Goal: Task Accomplishment & Management: Manage account settings

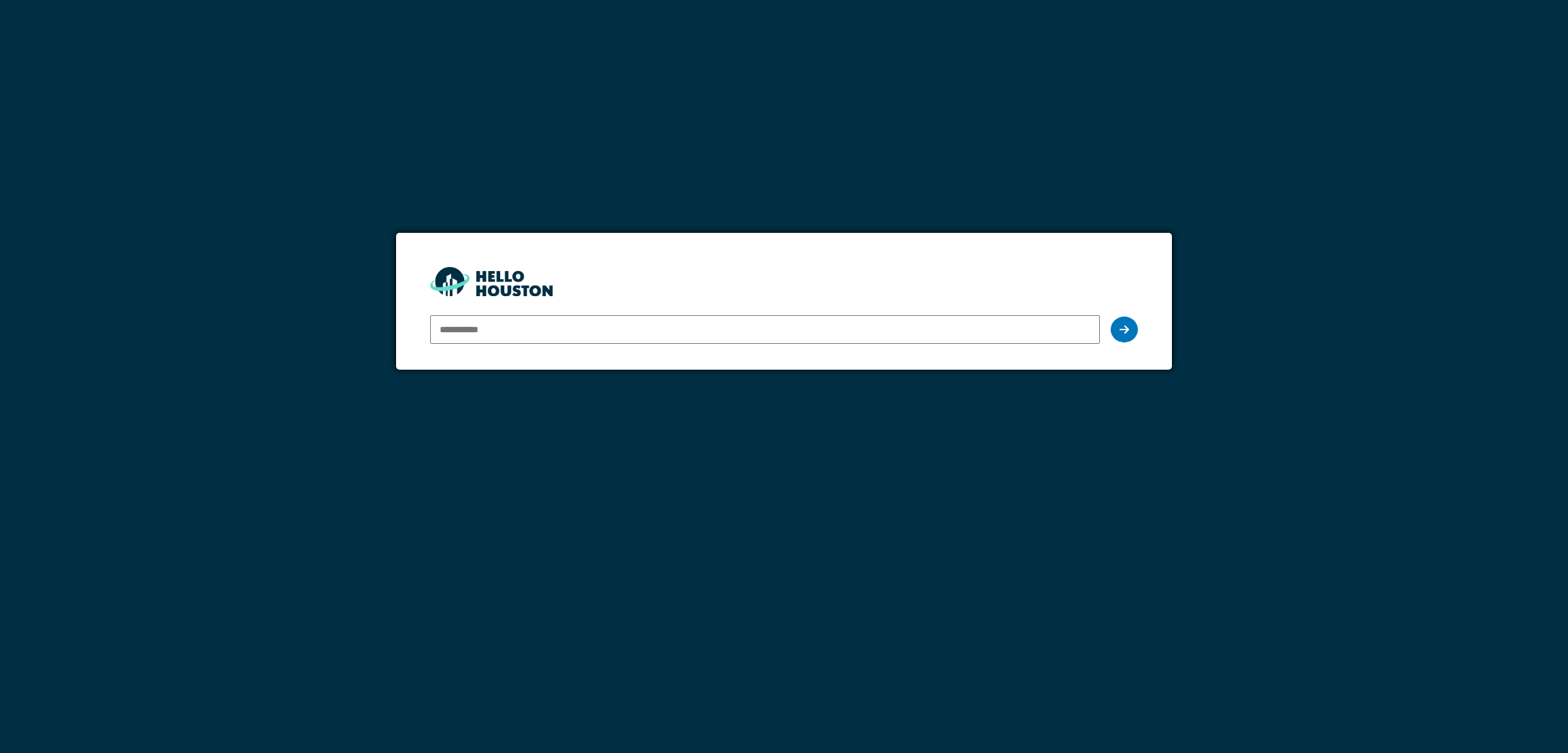
click at [516, 333] on input "email" at bounding box center [765, 329] width 669 height 28
type input "**********"
click at [1045, 318] on div at bounding box center [1125, 329] width 28 height 26
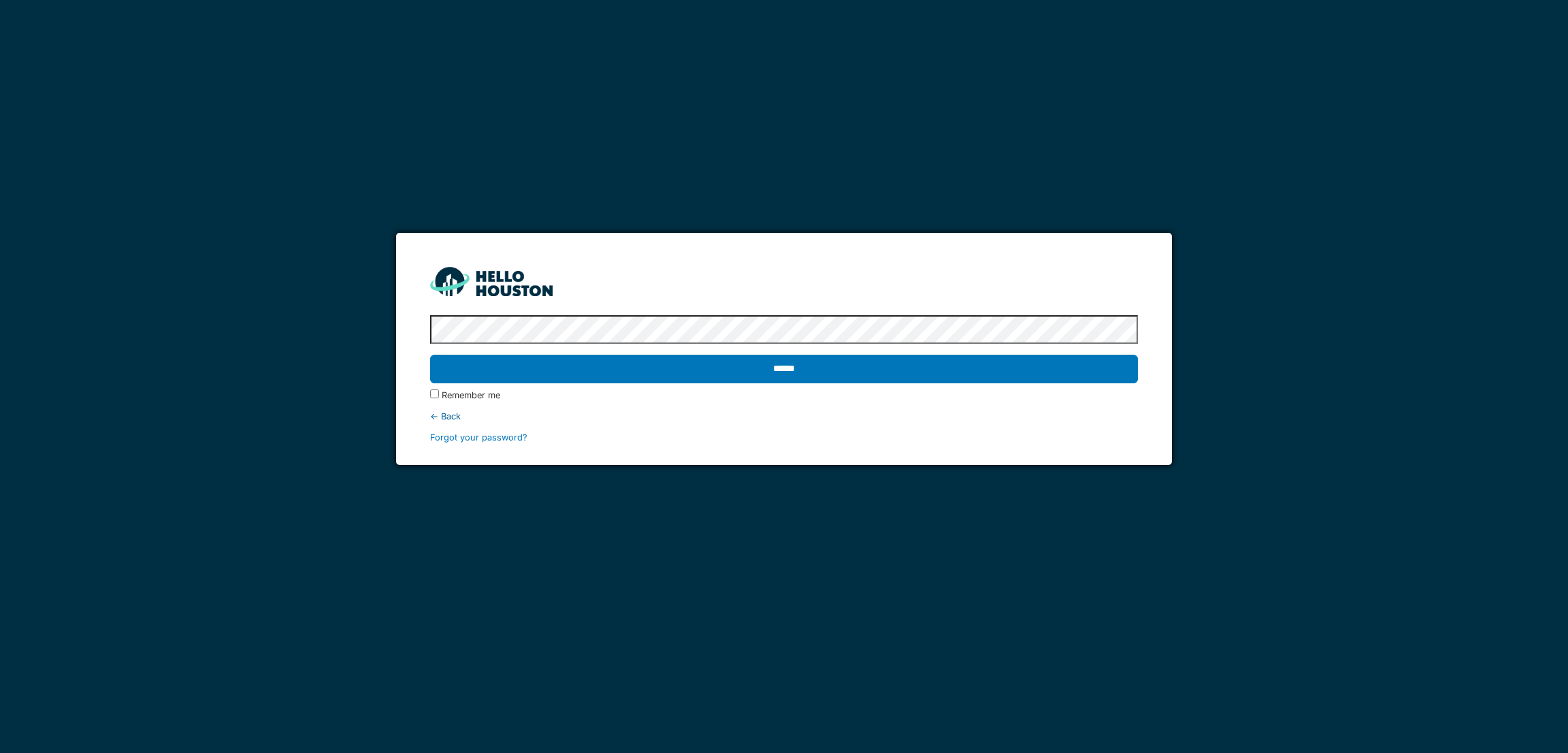
click at [430, 355] on input "******" at bounding box center [783, 368] width 707 height 28
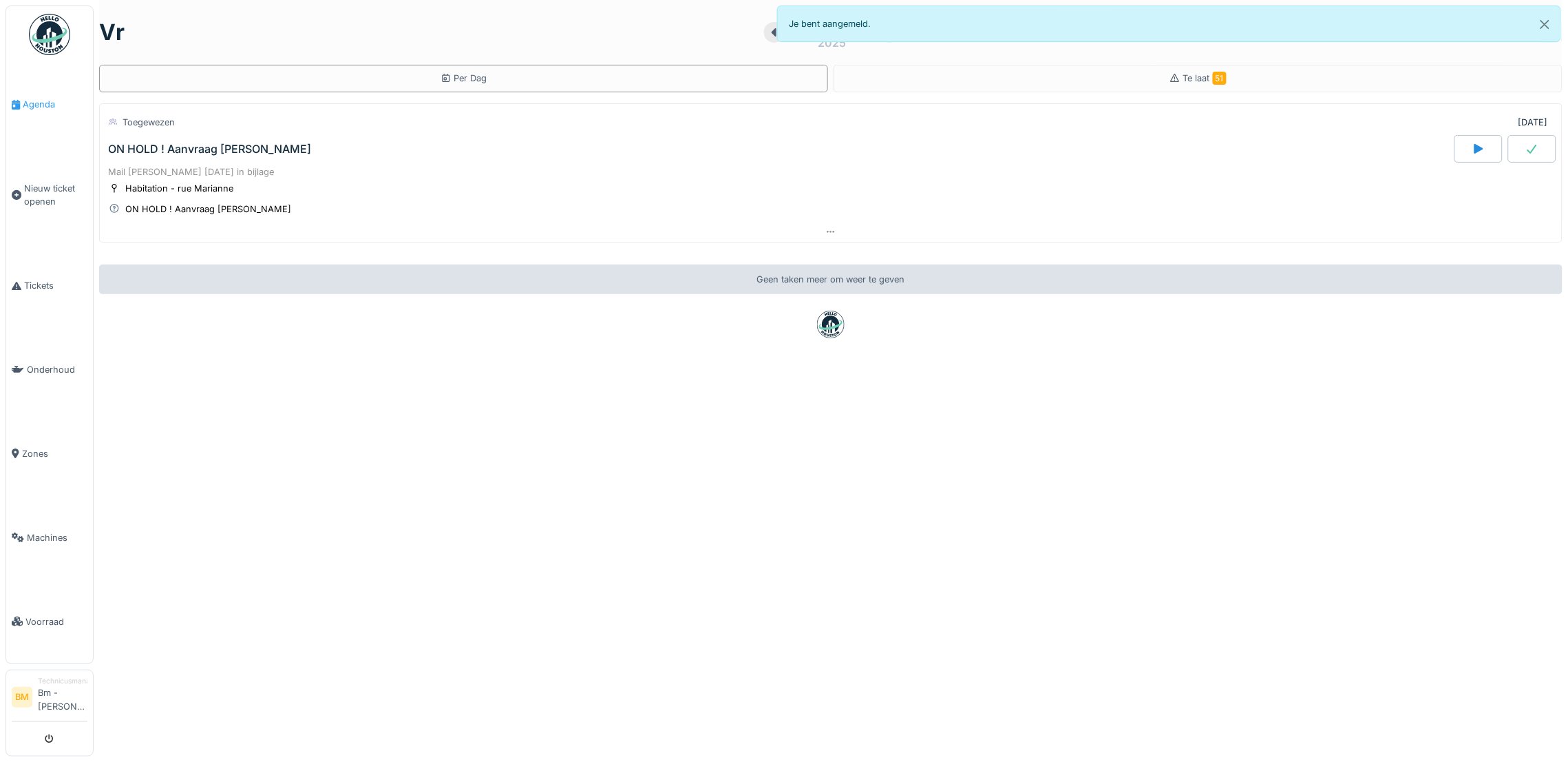
click at [32, 99] on span "Agenda" at bounding box center [55, 104] width 65 height 13
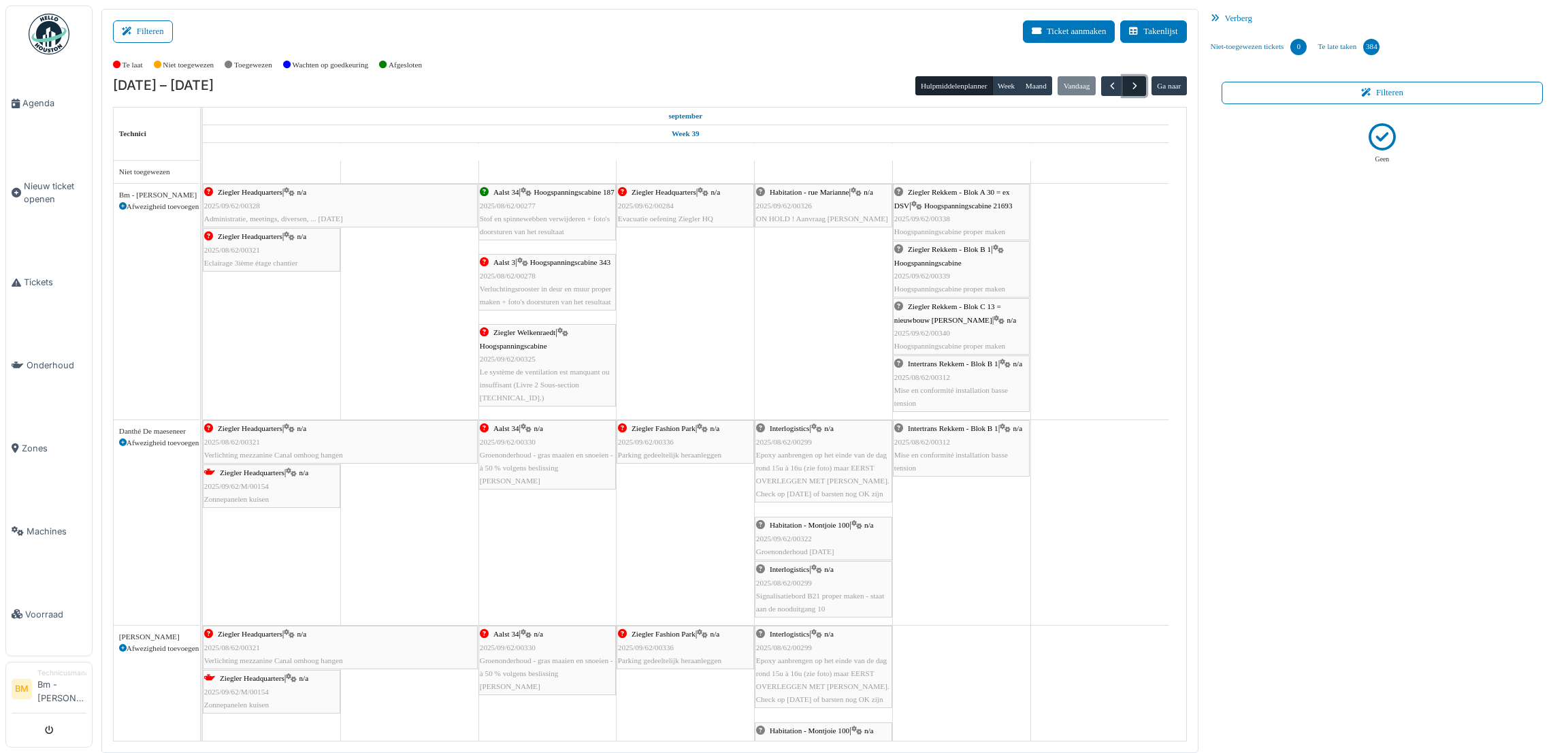
click at [1131, 87] on span "button" at bounding box center [1135, 86] width 11 height 11
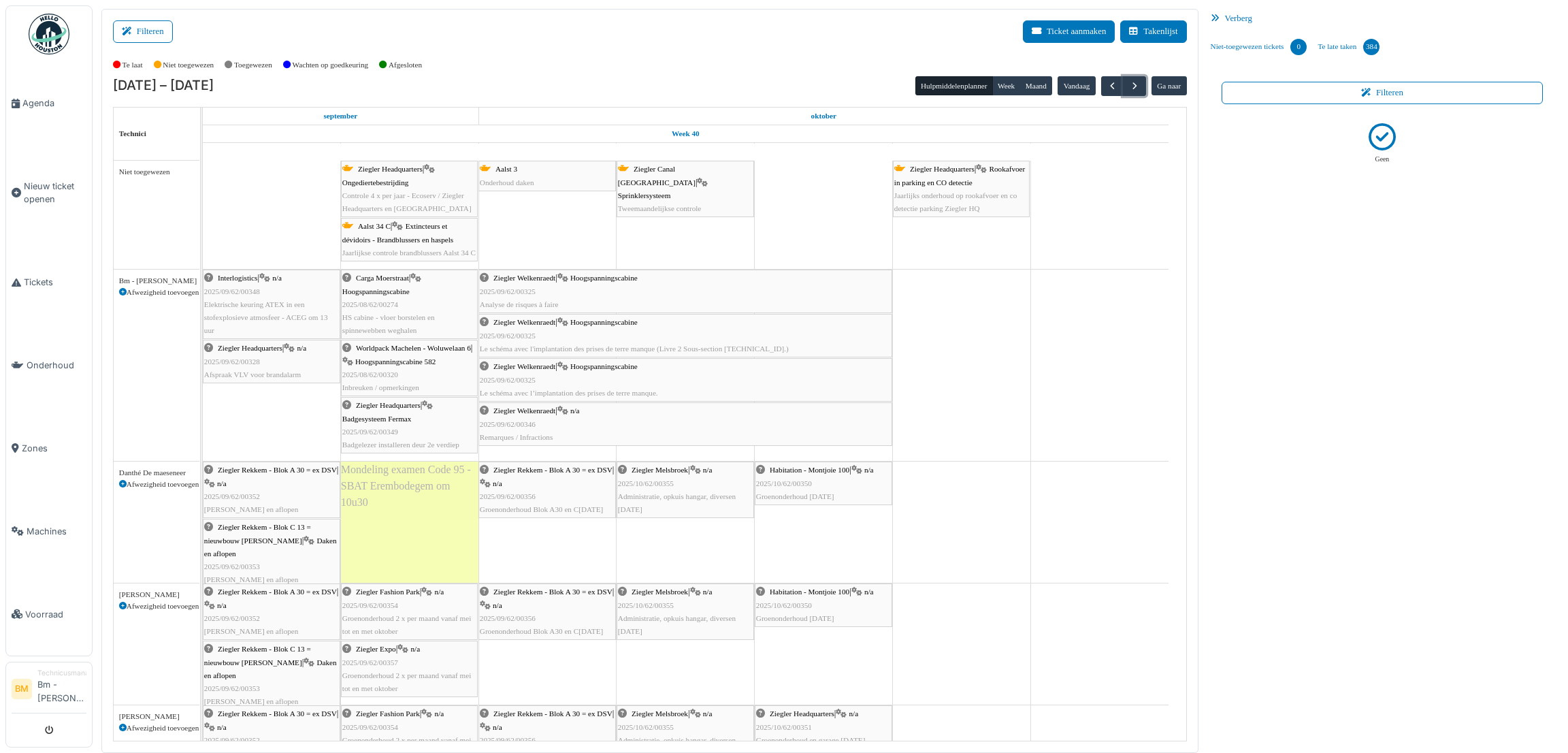
click at [377, 295] on span "Hoogspanningscabine" at bounding box center [376, 291] width 67 height 8
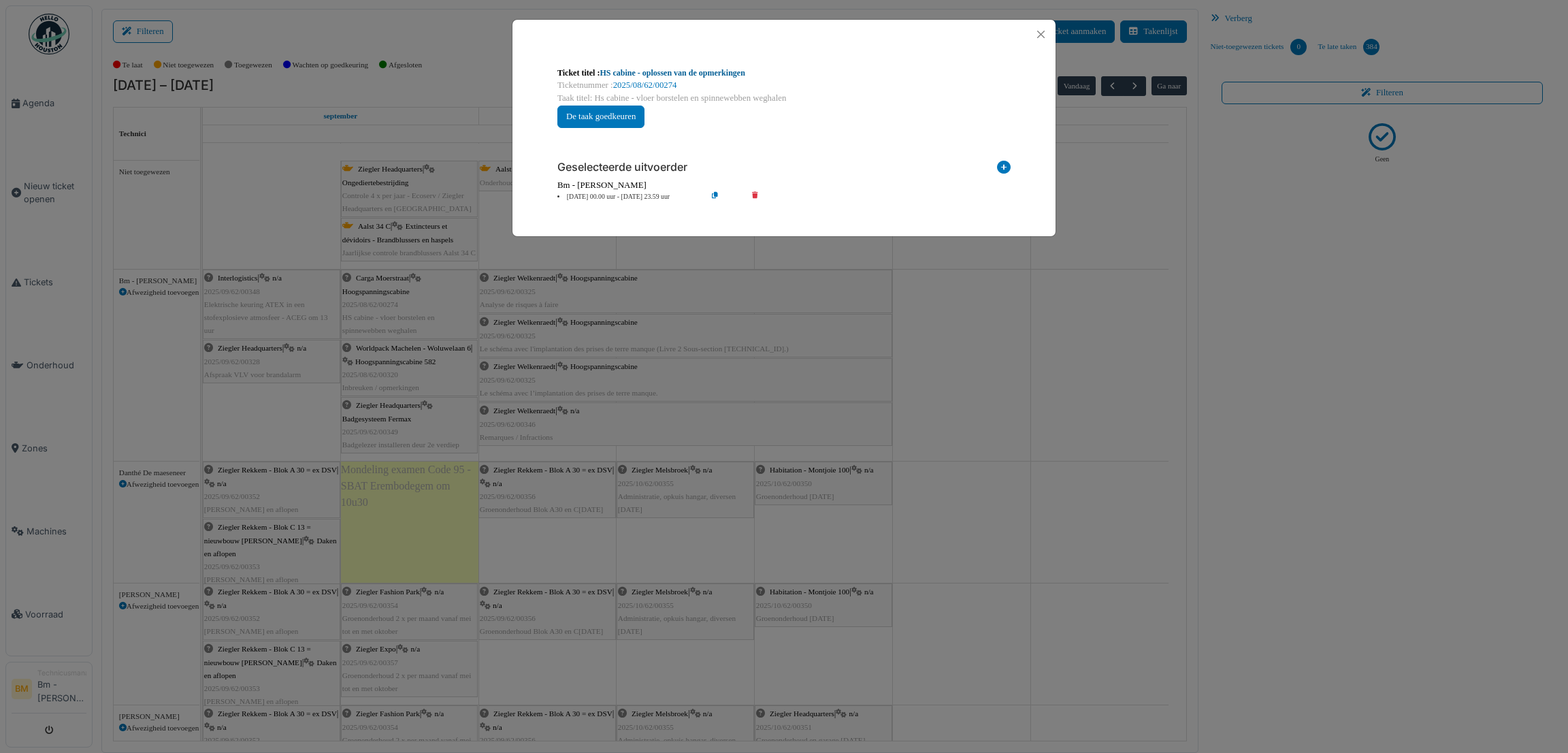
click at [677, 71] on link "HS cabine - oplossen van de opmerkingen" at bounding box center [672, 73] width 145 height 10
click at [1036, 29] on button "Close" at bounding box center [1040, 34] width 19 height 19
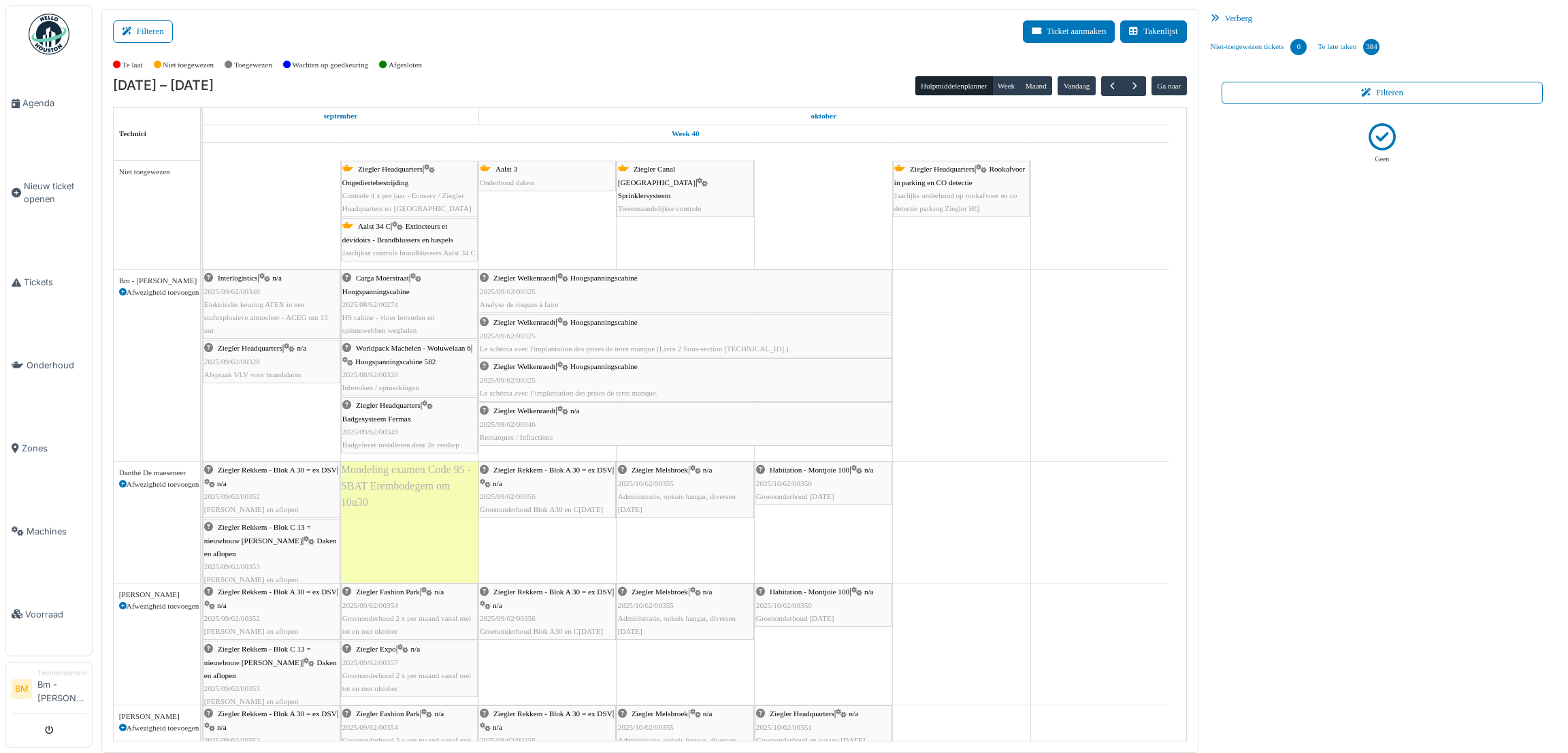
click at [430, 355] on div "Worldpack Machelen - Woluwelaan 6 | Hoogspanningscabine 582 2025/08/62/00320 In…" at bounding box center [409, 368] width 134 height 53
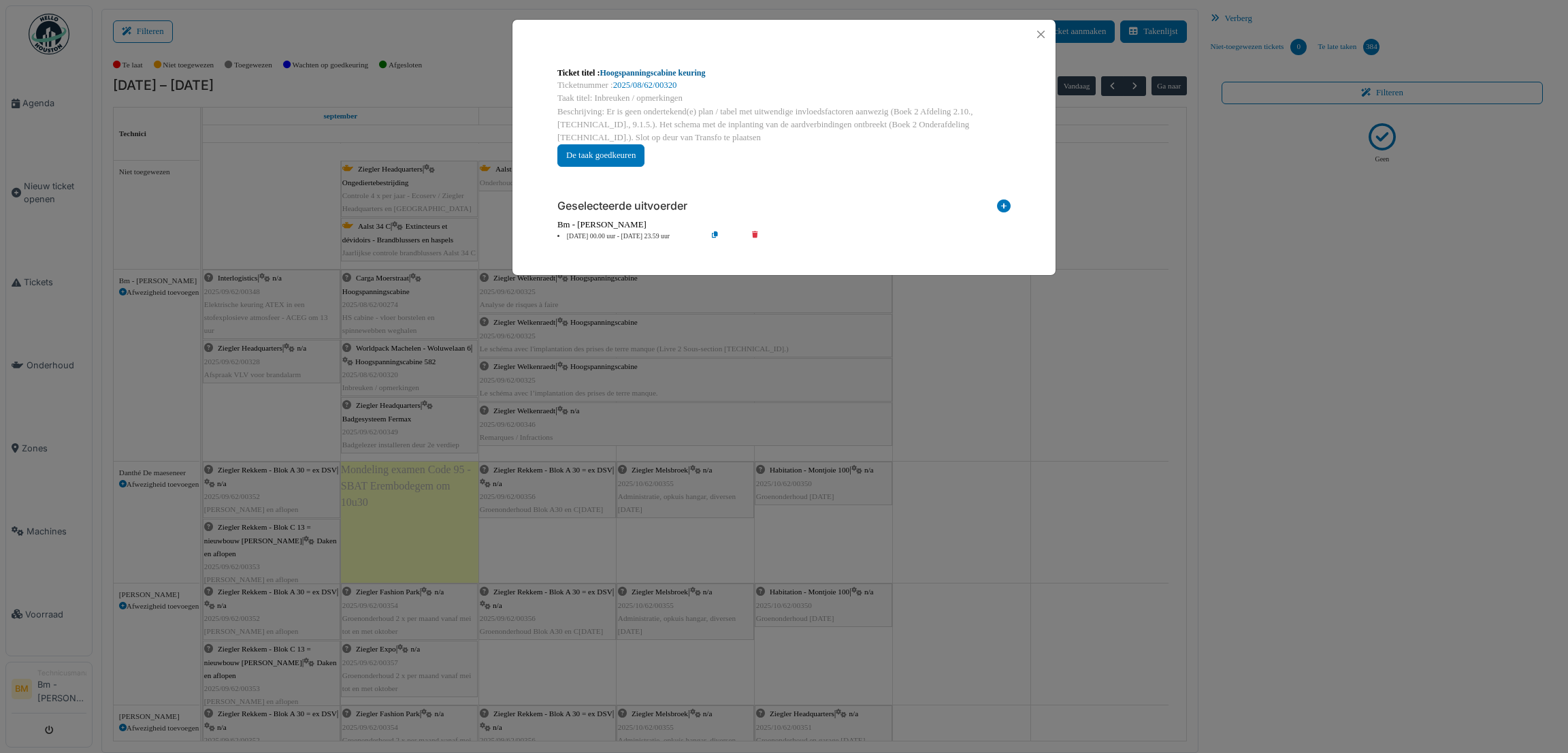
click at [670, 74] on link "Hoogspanningscabine keuring" at bounding box center [653, 73] width 106 height 10
click at [1044, 30] on button "Close" at bounding box center [1040, 34] width 19 height 19
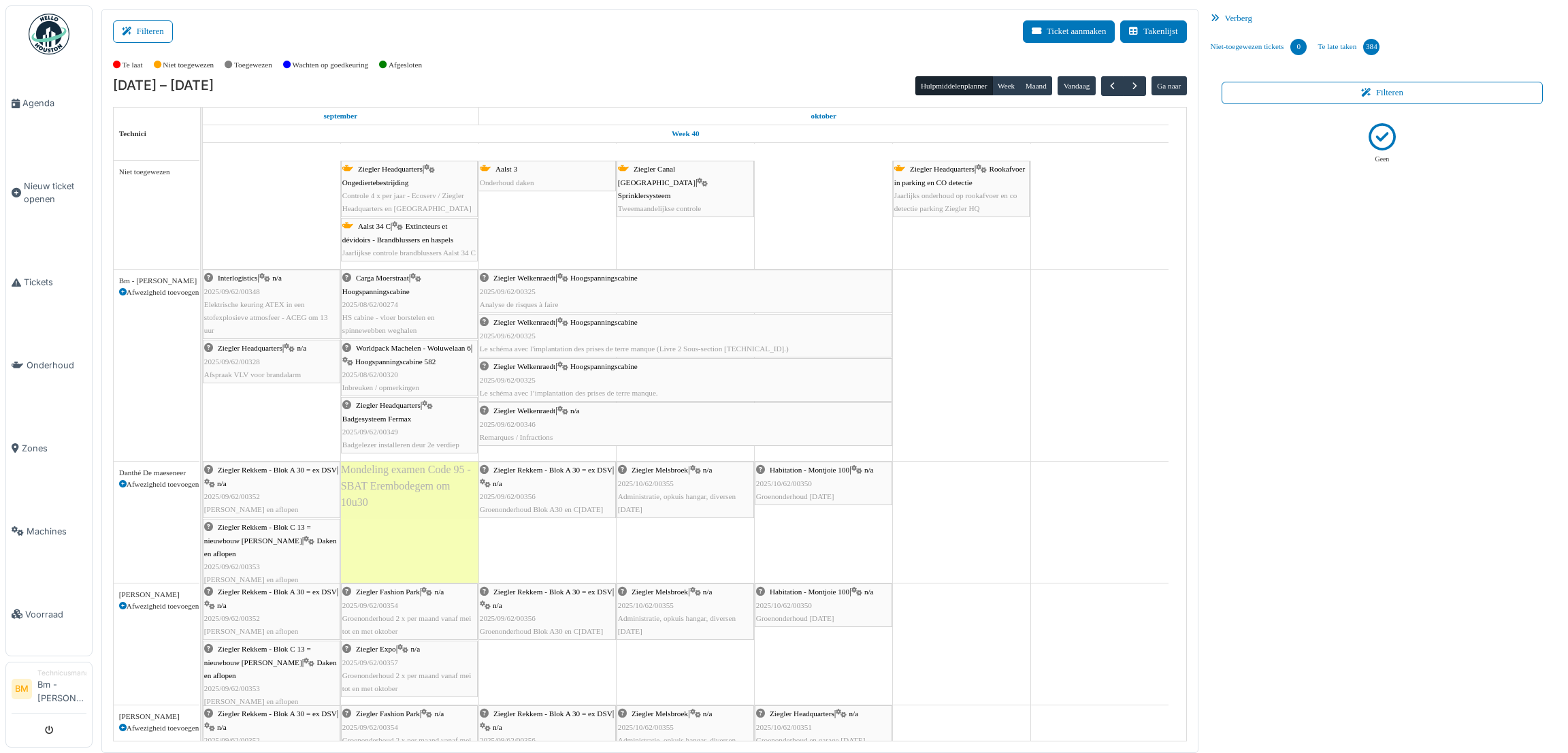
click at [390, 290] on span "Hoogspanningscabine" at bounding box center [376, 291] width 67 height 8
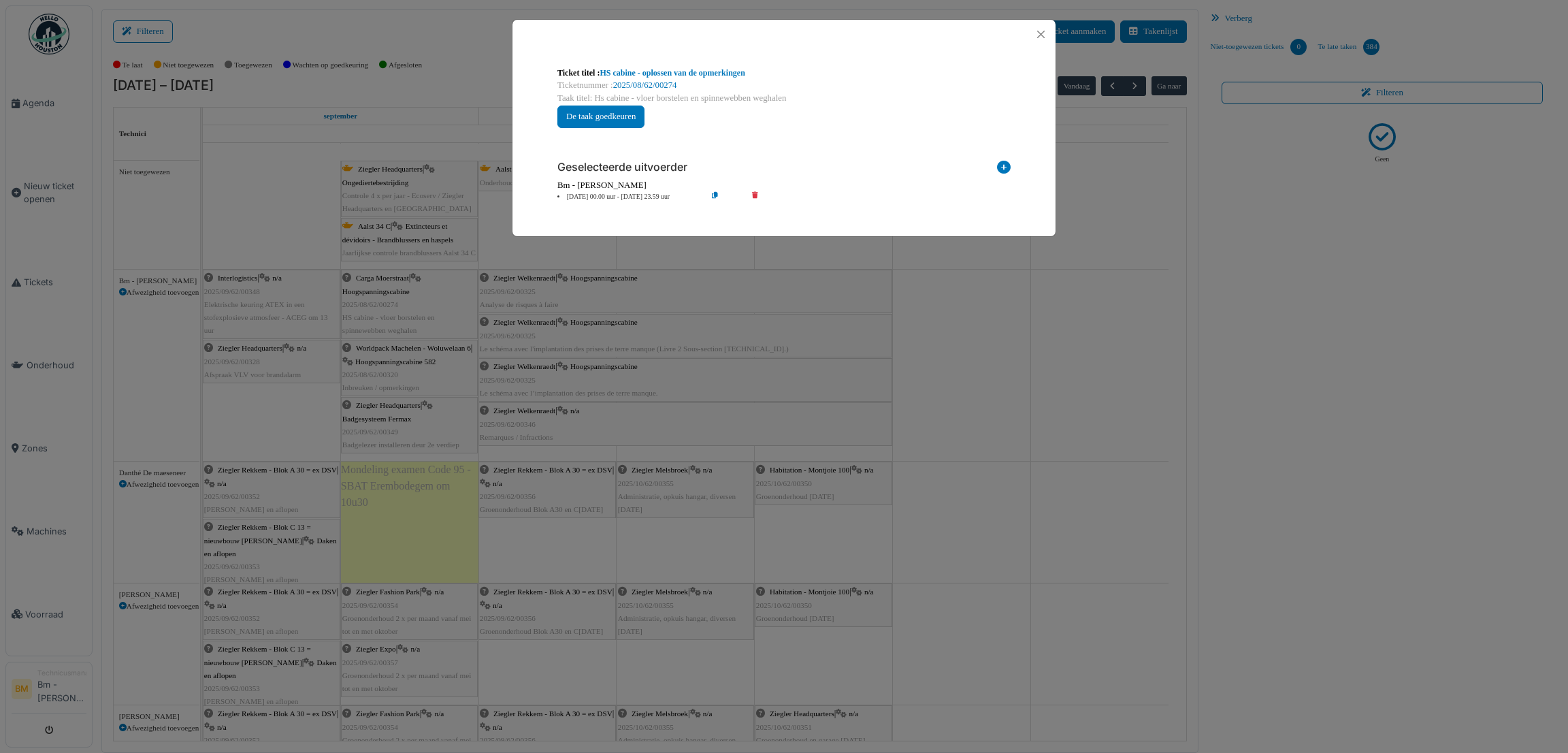
drag, startPoint x: 803, startPoint y: 148, endPoint x: 884, endPoint y: 131, distance: 82.8
click at [837, 143] on div "Geselecteerde uitvoerder Interne technicus Externe leverancier Managers en tech…" at bounding box center [783, 175] width 475 height 74
click at [1045, 28] on button "Close" at bounding box center [1040, 34] width 19 height 19
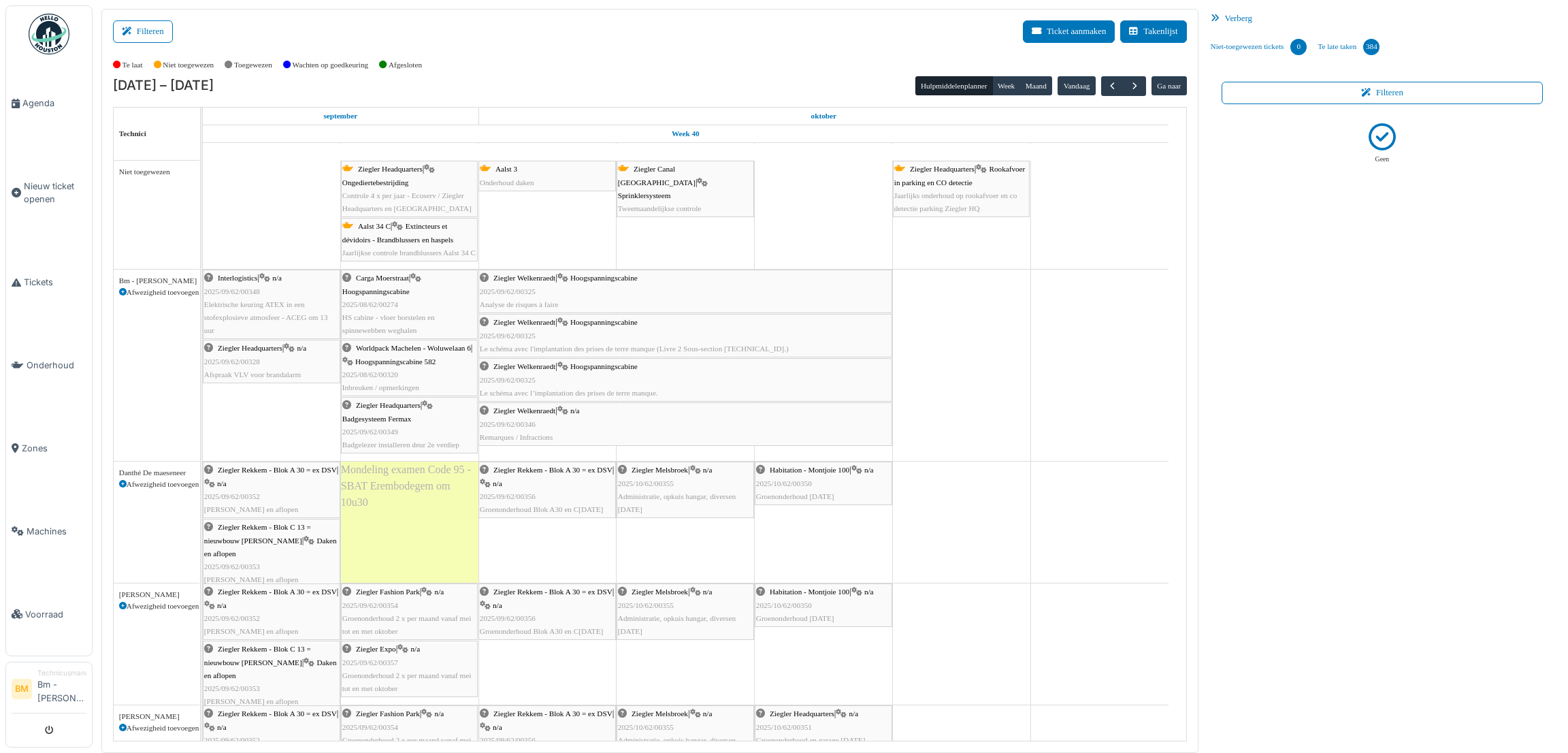
click at [394, 286] on div "Carga Moerstraat | Hoogspanningscabine 2025/08/62/00274 HS cabine - vloer borst…" at bounding box center [409, 304] width 134 height 66
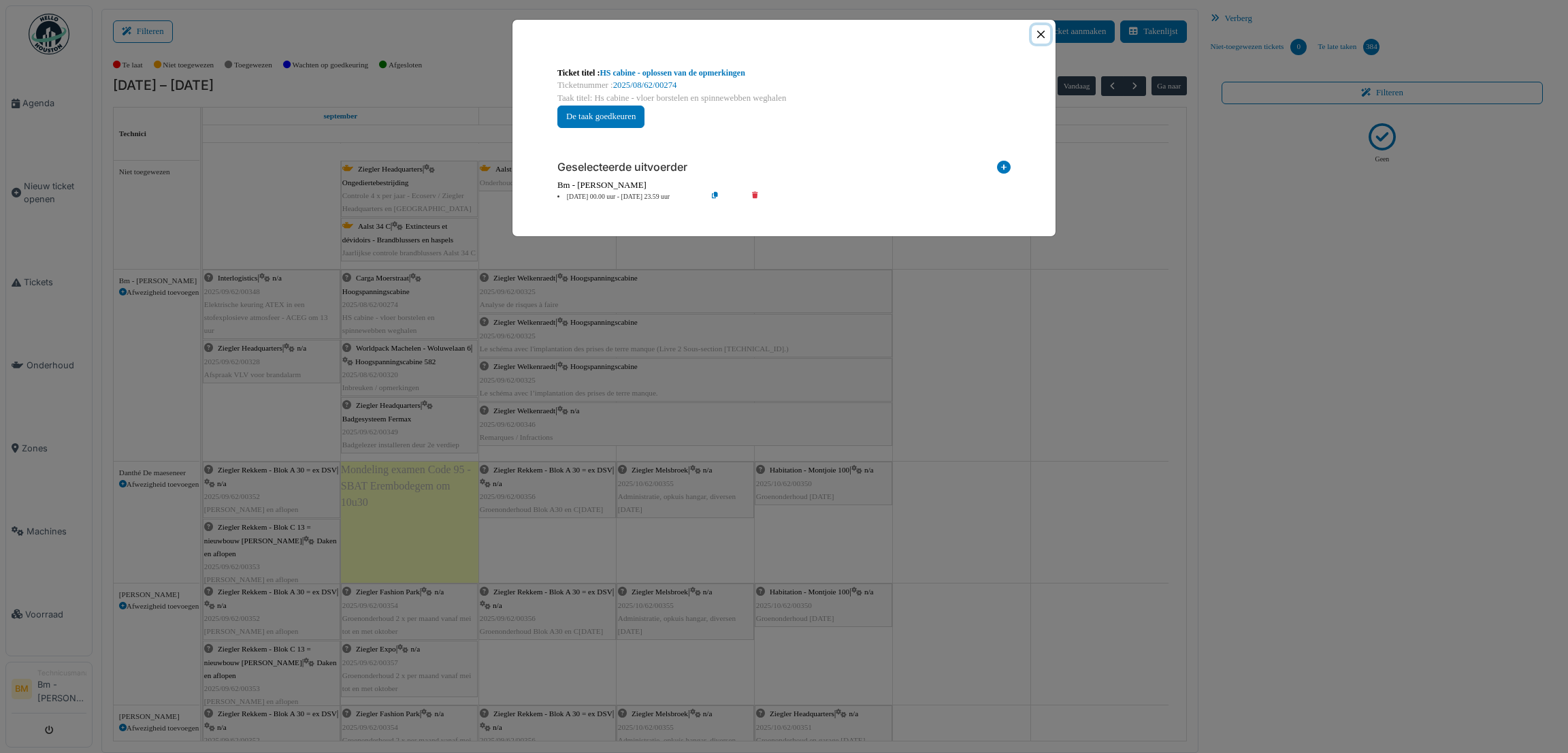
click at [1042, 33] on button "Close" at bounding box center [1040, 34] width 19 height 19
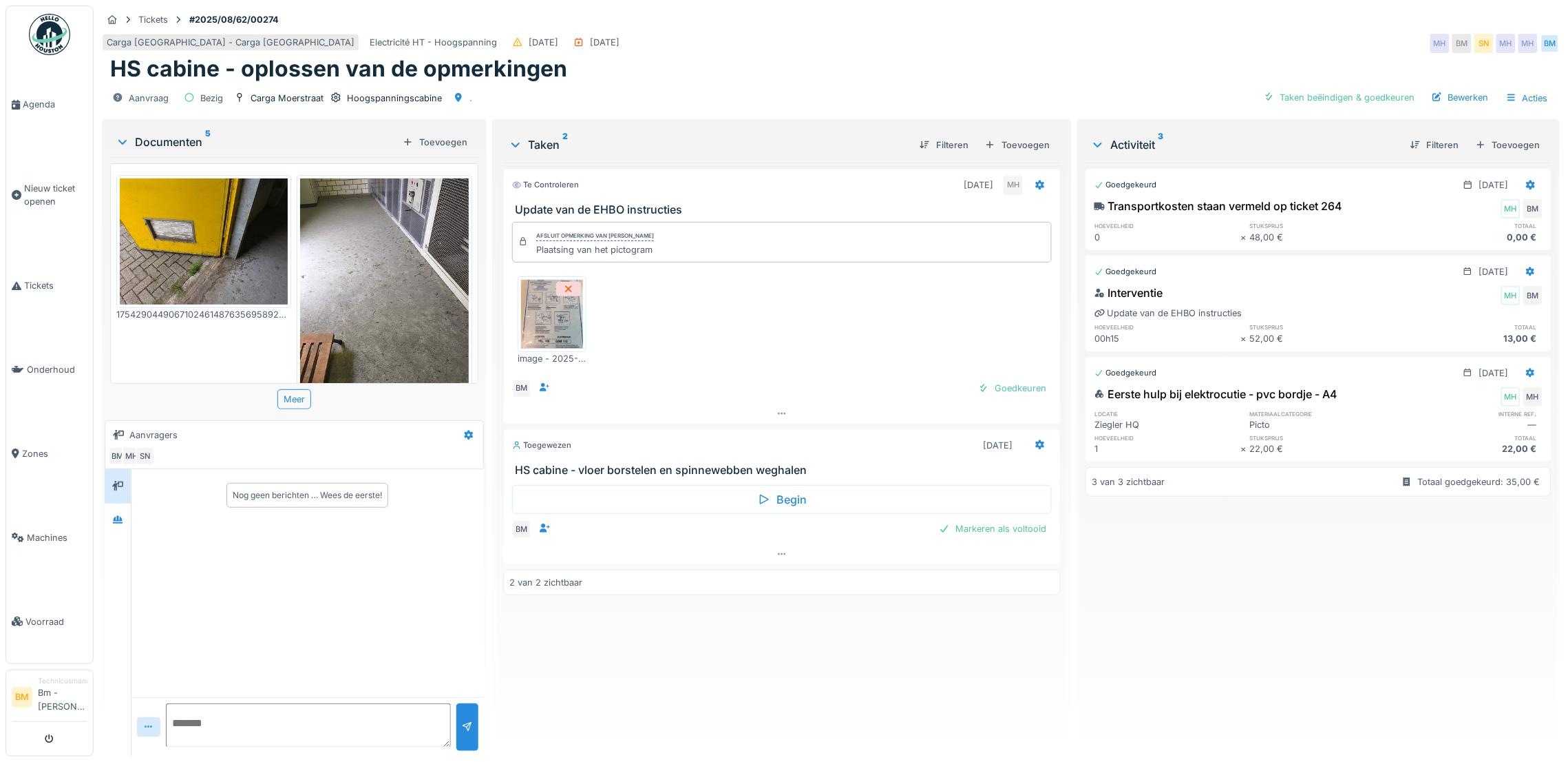
click at [559, 328] on img at bounding box center [552, 314] width 62 height 69
click at [179, 232] on img at bounding box center [204, 241] width 168 height 126
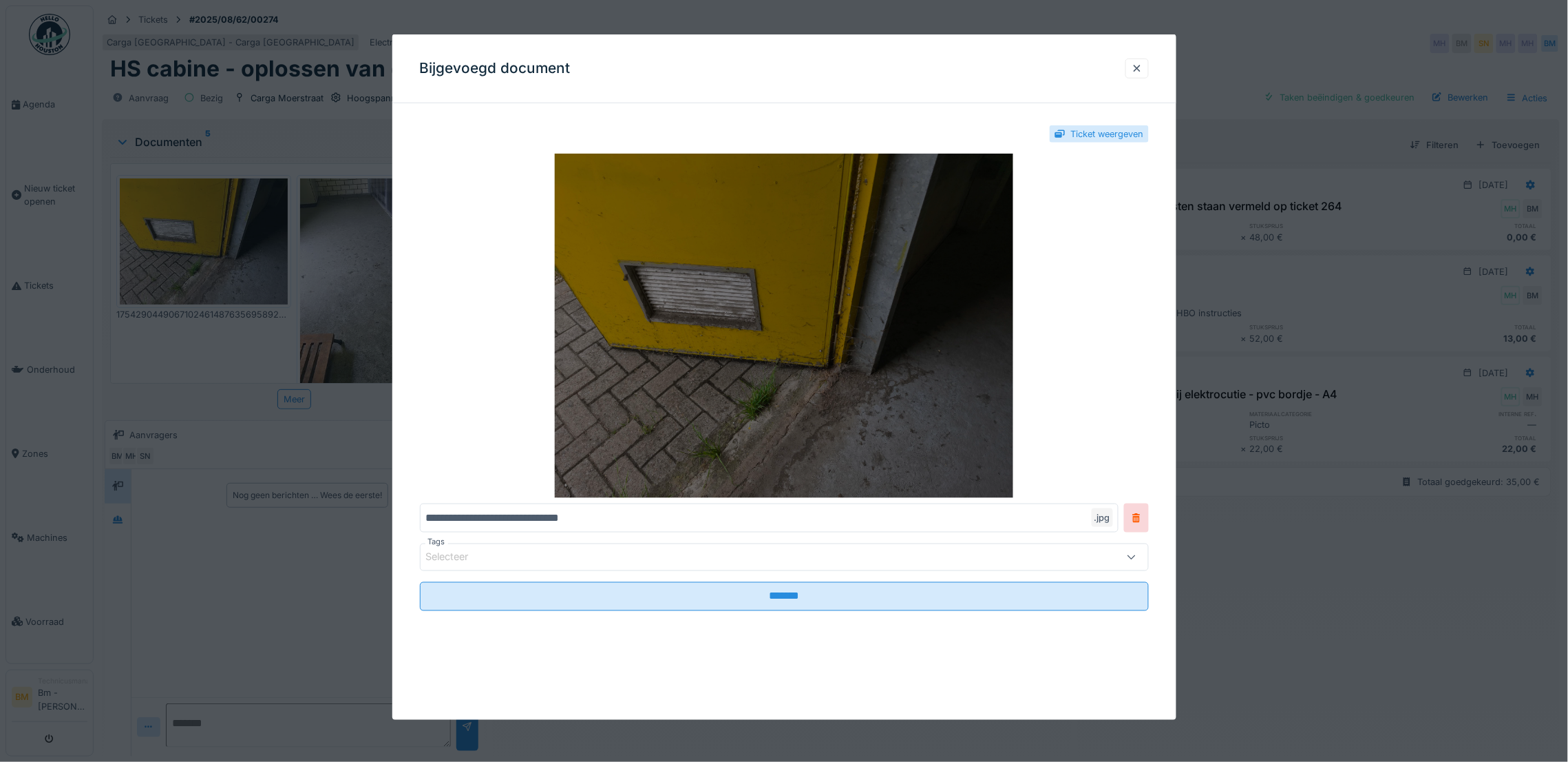
click at [730, 365] on img at bounding box center [785, 325] width 729 height 344
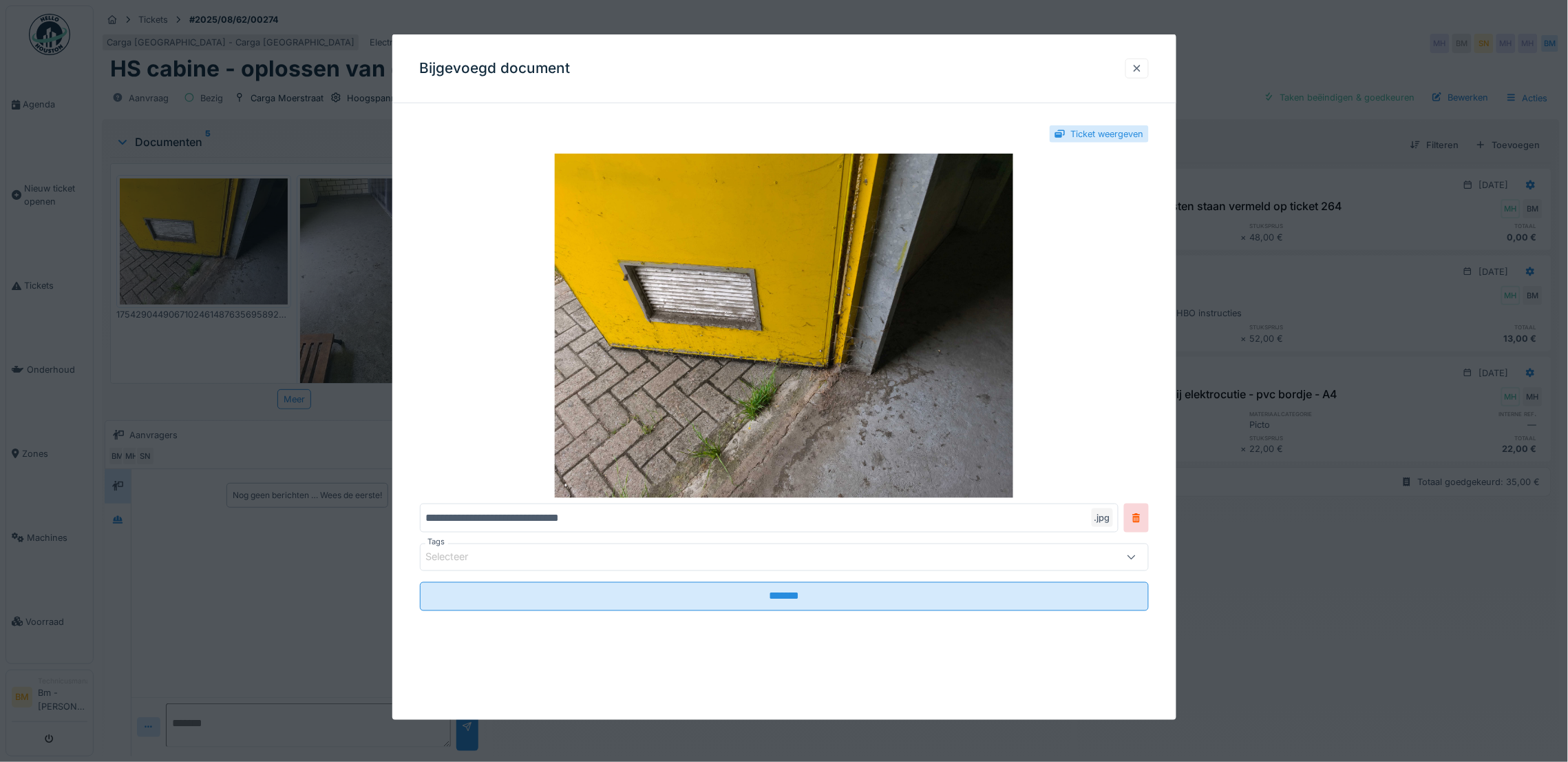
click at [1143, 71] on div at bounding box center [1137, 68] width 11 height 13
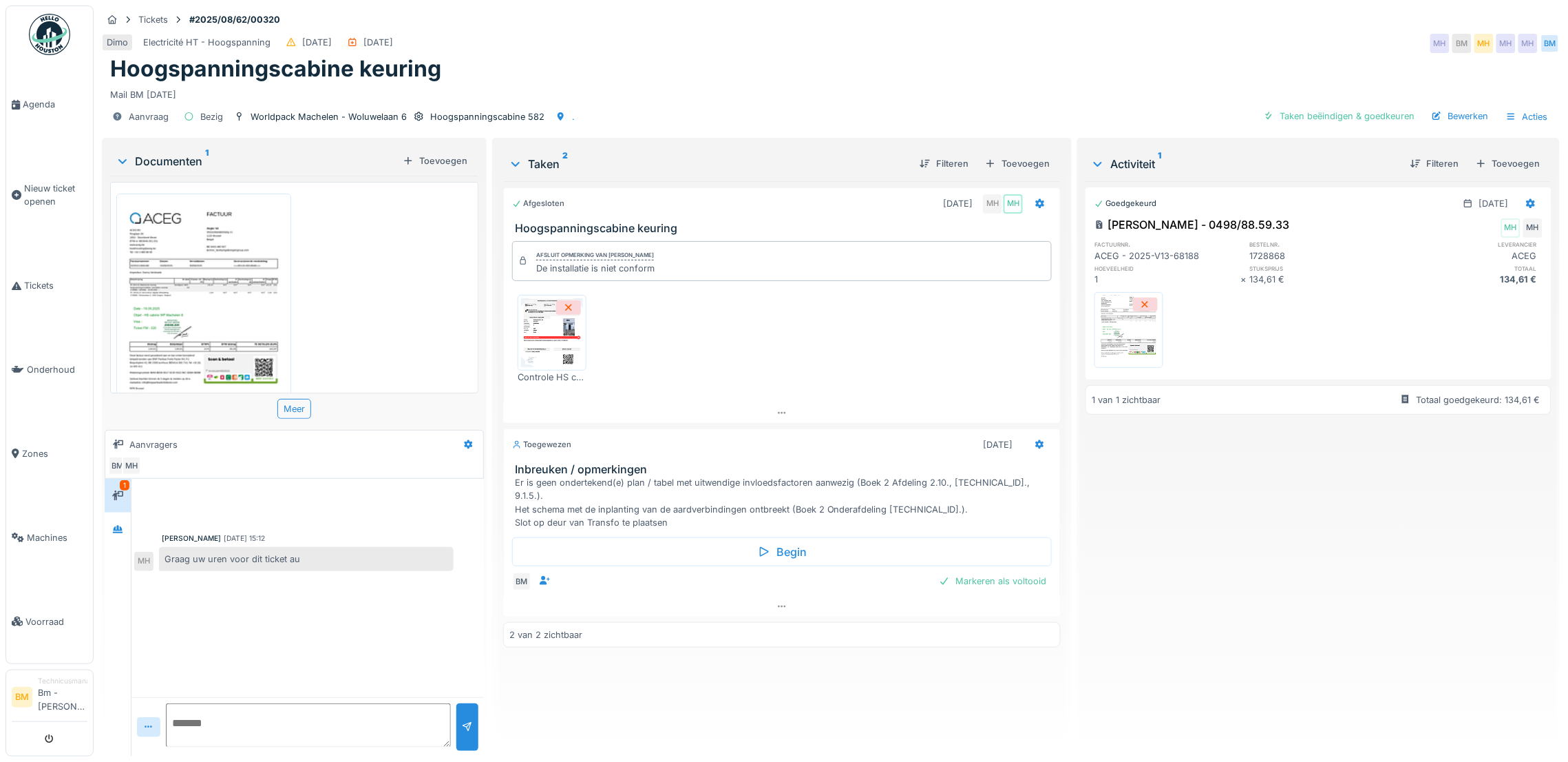
click at [558, 356] on img at bounding box center [552, 333] width 62 height 69
click at [562, 330] on img at bounding box center [552, 333] width 62 height 69
